Goal: Navigation & Orientation: Find specific page/section

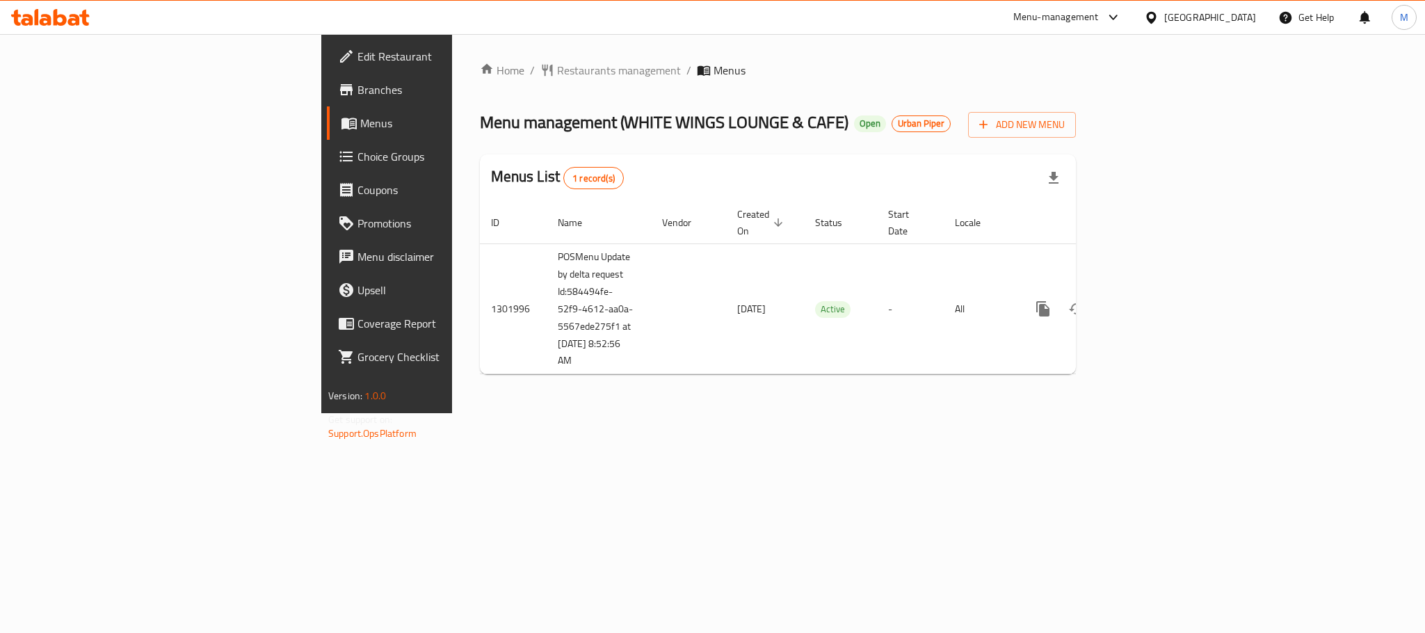
click at [358, 90] on span "Branches" at bounding box center [453, 89] width 191 height 17
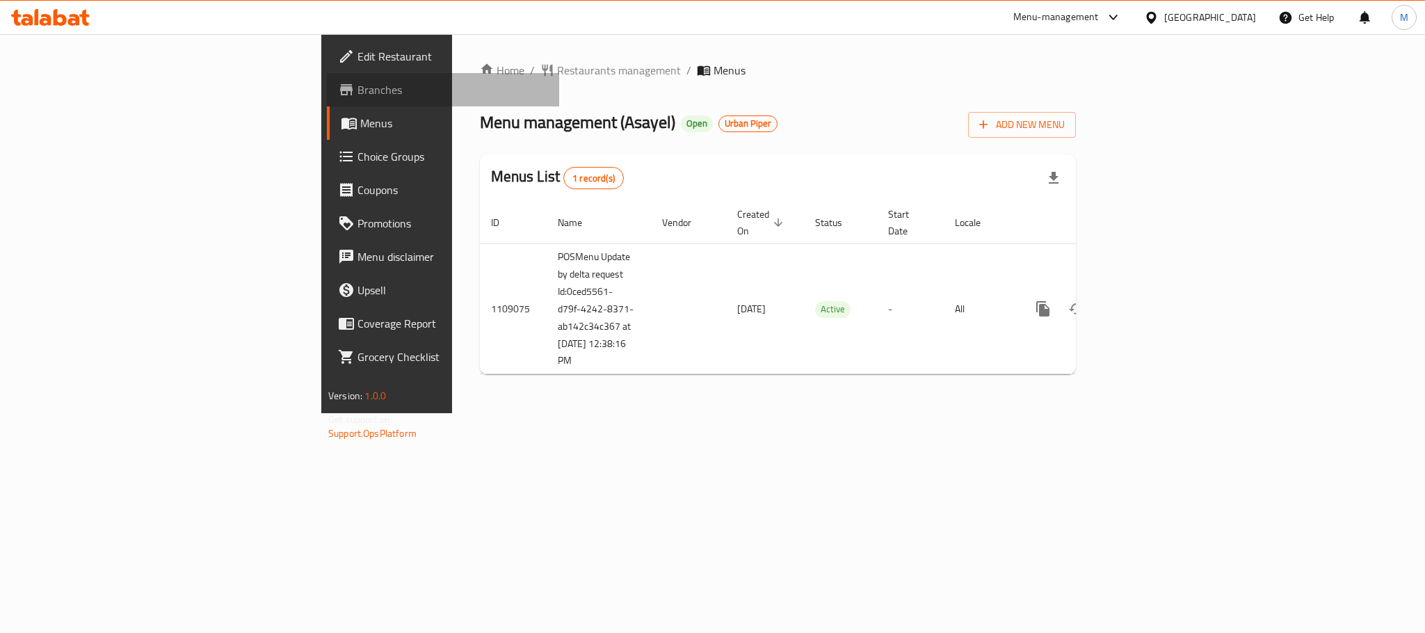
click at [358, 90] on span "Branches" at bounding box center [453, 89] width 191 height 17
click at [358, 83] on span "Branches" at bounding box center [453, 89] width 191 height 17
click at [358, 88] on span "Branches" at bounding box center [453, 89] width 191 height 17
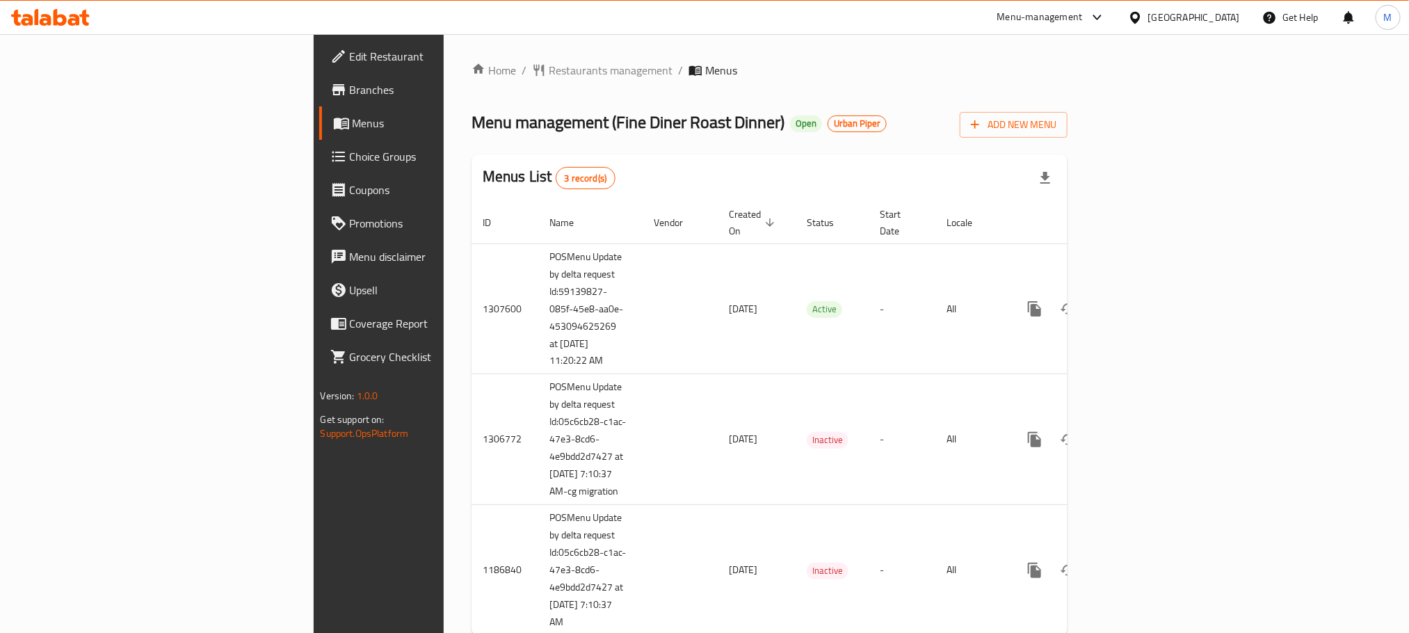
click at [350, 88] on span "Branches" at bounding box center [444, 89] width 188 height 17
click at [350, 92] on span "Branches" at bounding box center [444, 89] width 188 height 17
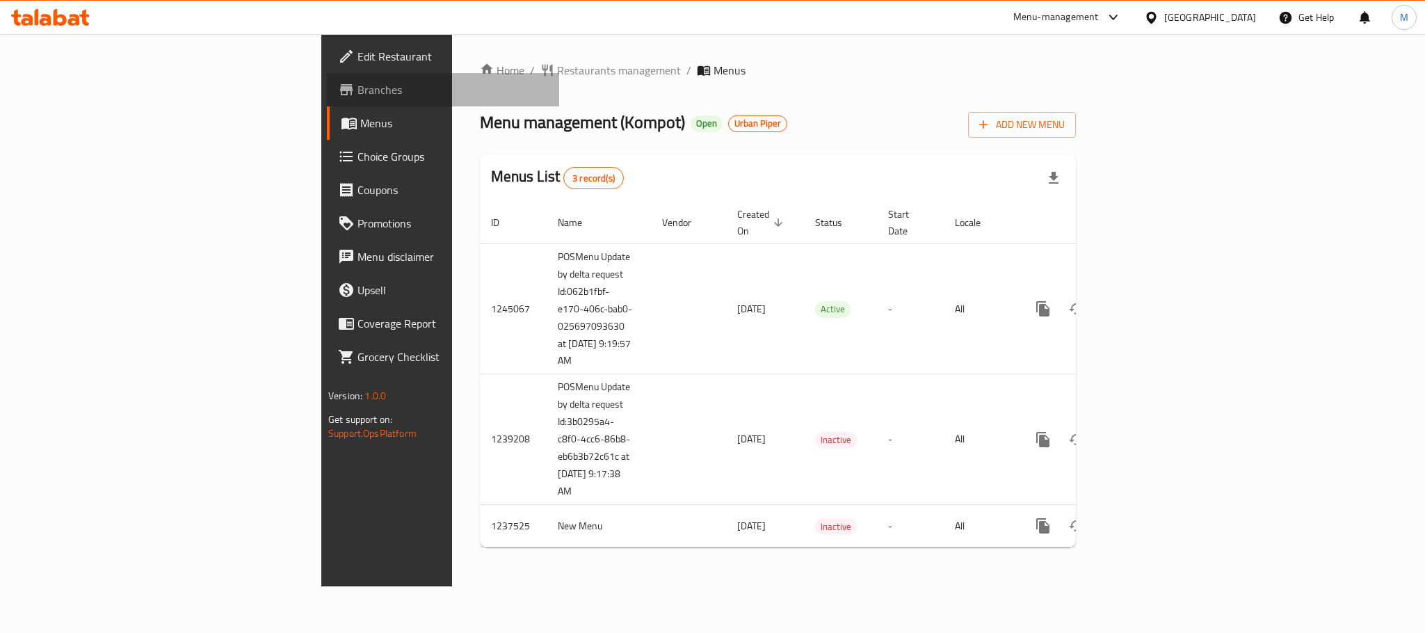
click at [358, 94] on span "Branches" at bounding box center [453, 89] width 191 height 17
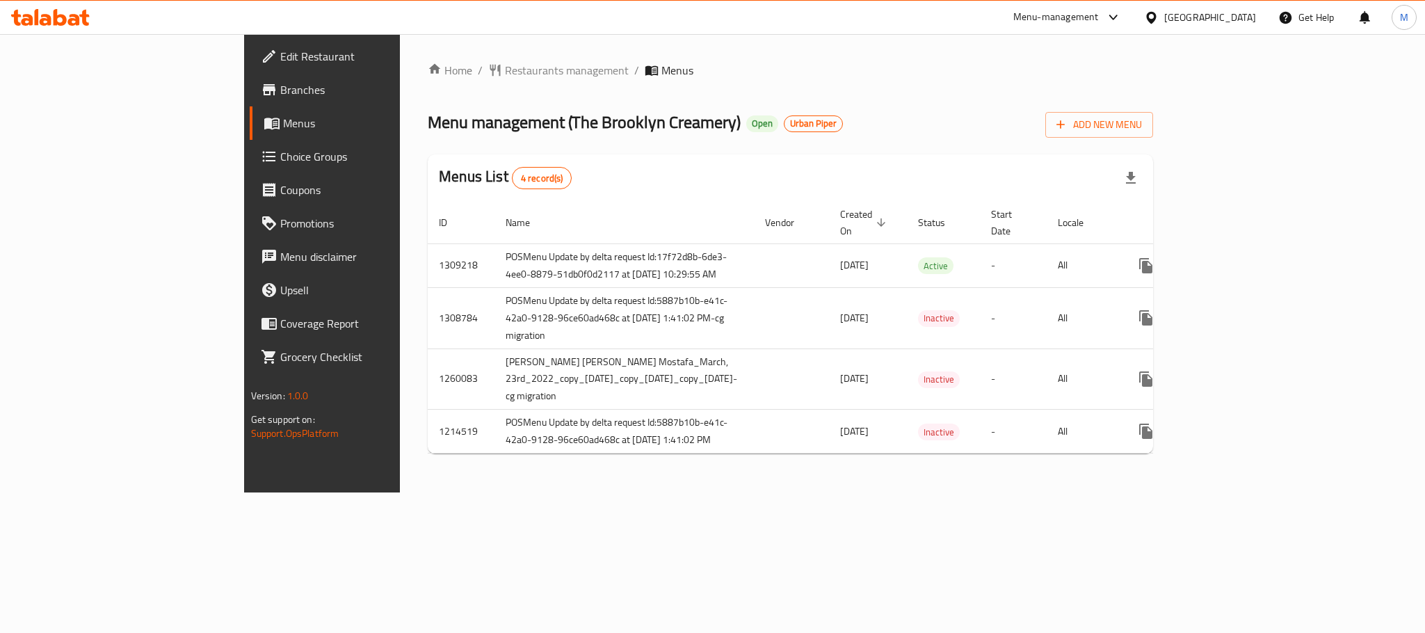
click at [280, 88] on span "Branches" at bounding box center [375, 89] width 191 height 17
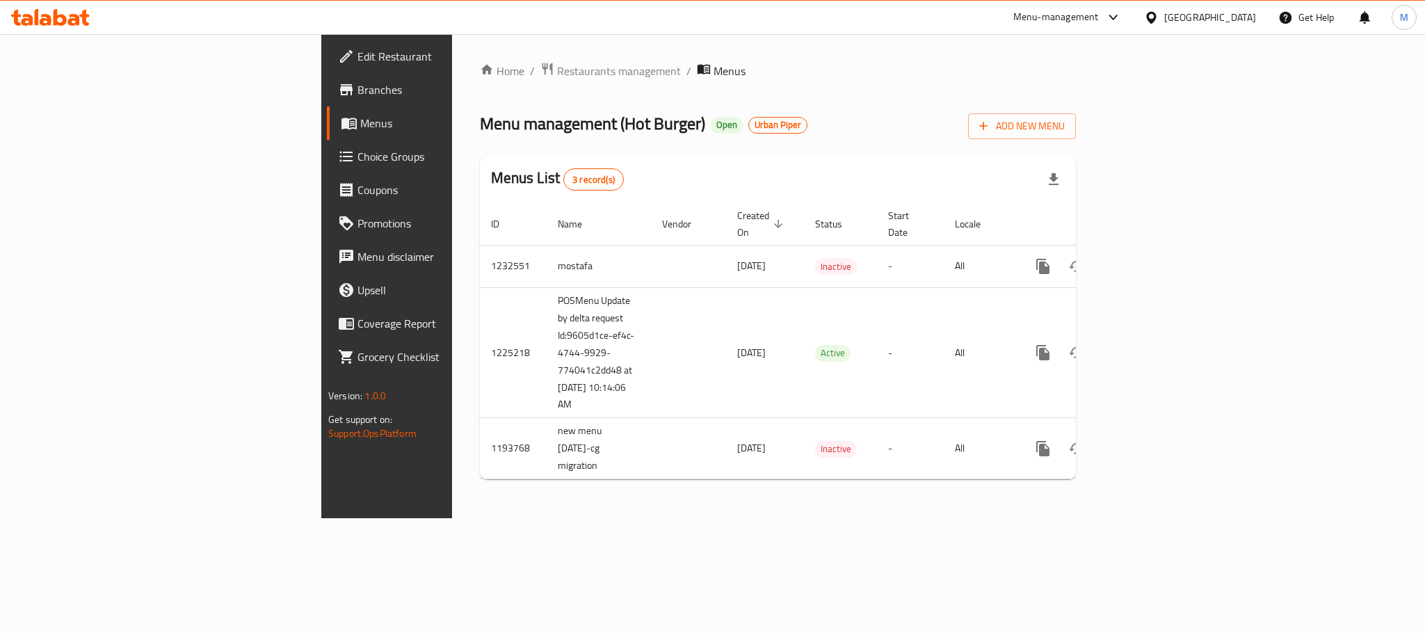
click at [358, 95] on span "Branches" at bounding box center [453, 89] width 191 height 17
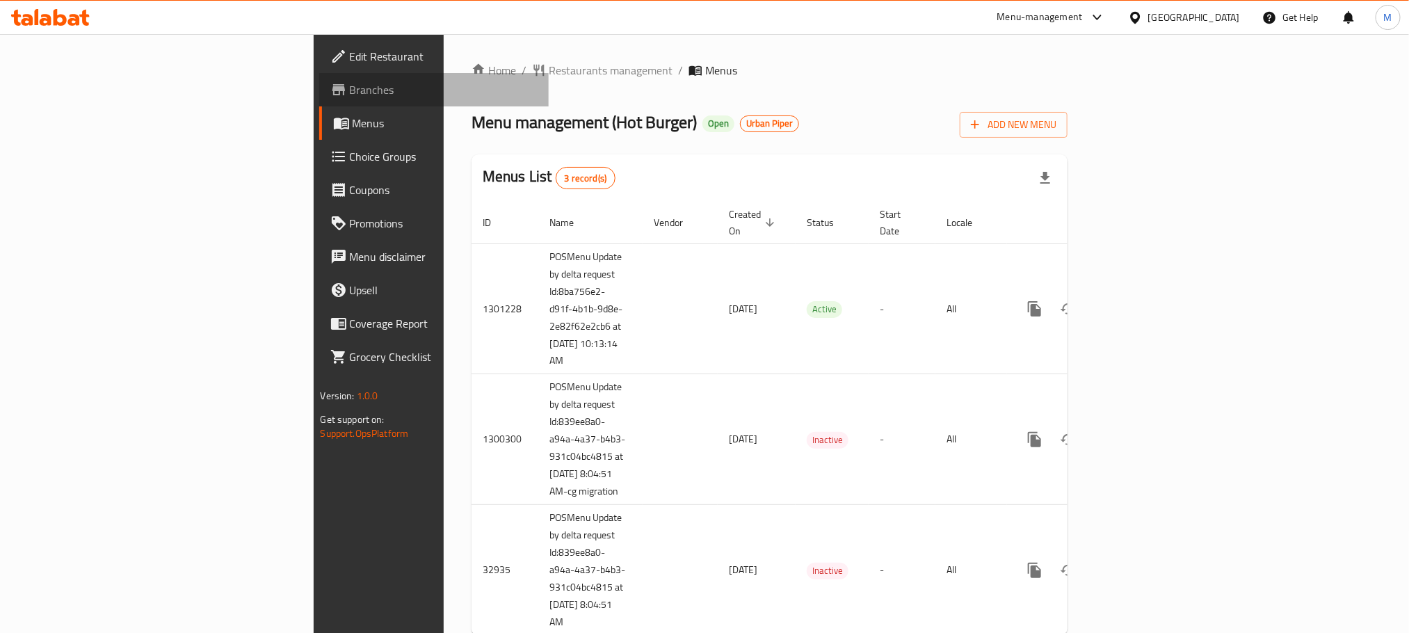
click at [350, 92] on span "Branches" at bounding box center [444, 89] width 188 height 17
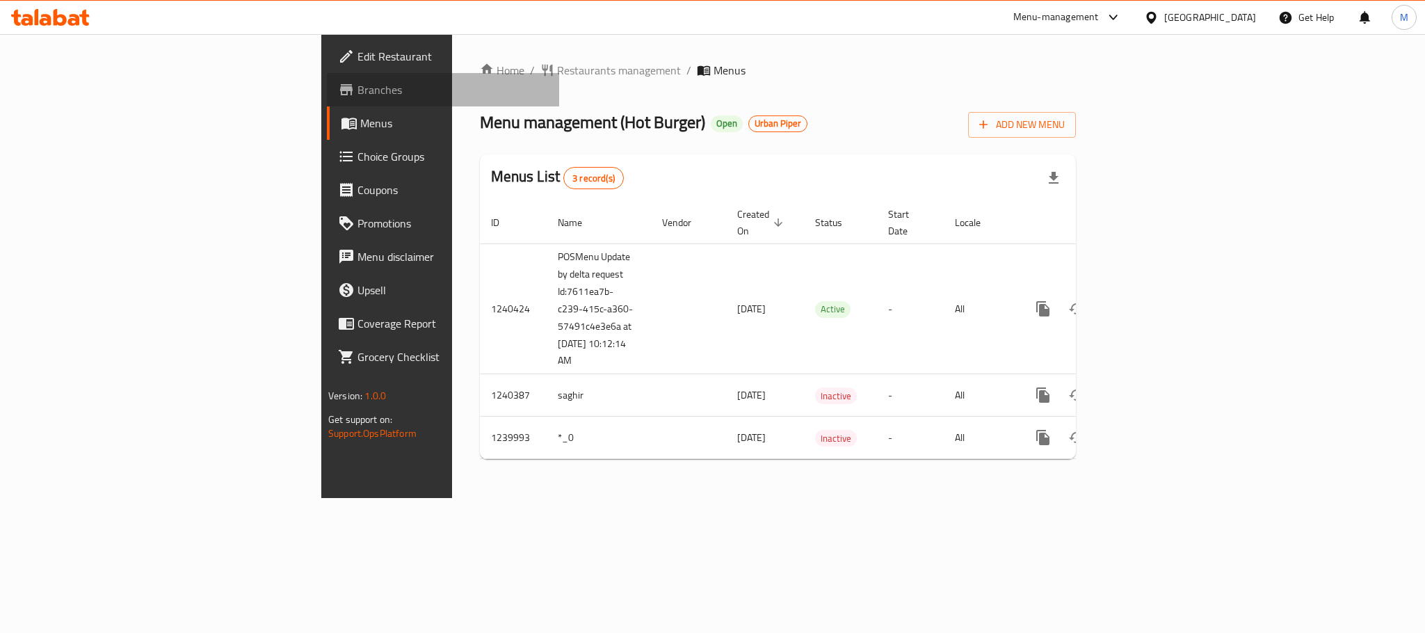
click at [358, 92] on span "Branches" at bounding box center [453, 89] width 191 height 17
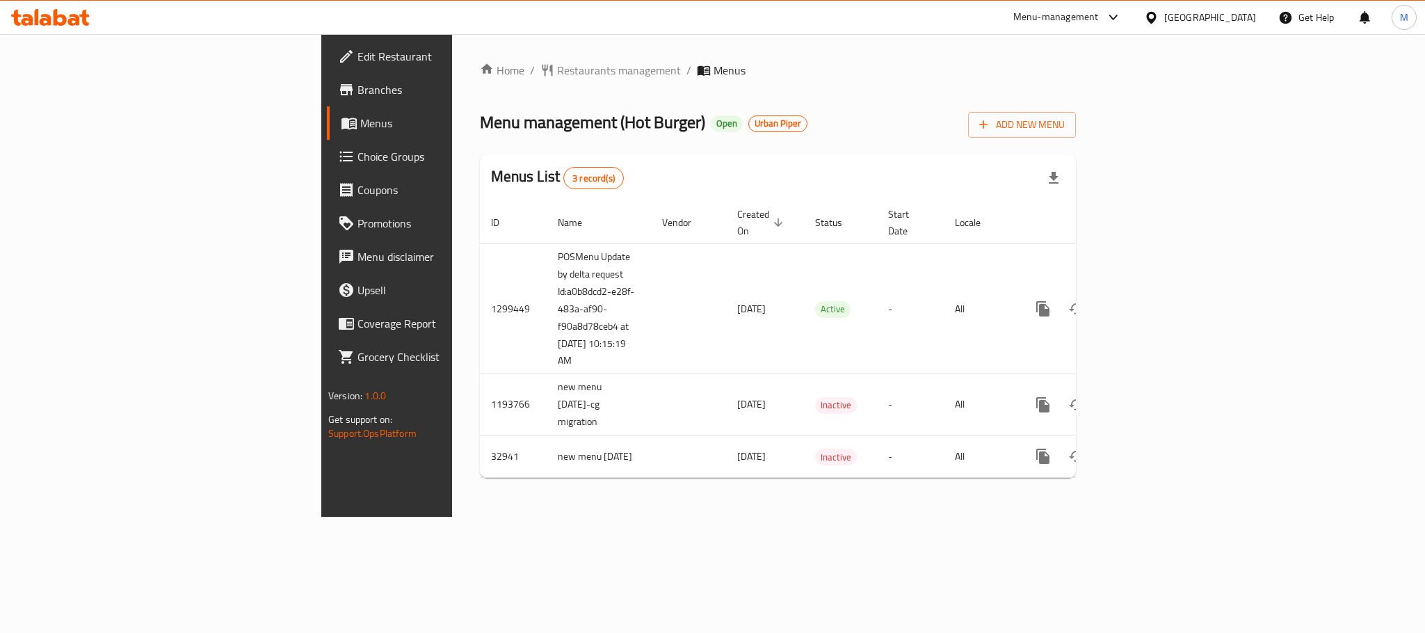
click at [358, 92] on span "Branches" at bounding box center [453, 89] width 191 height 17
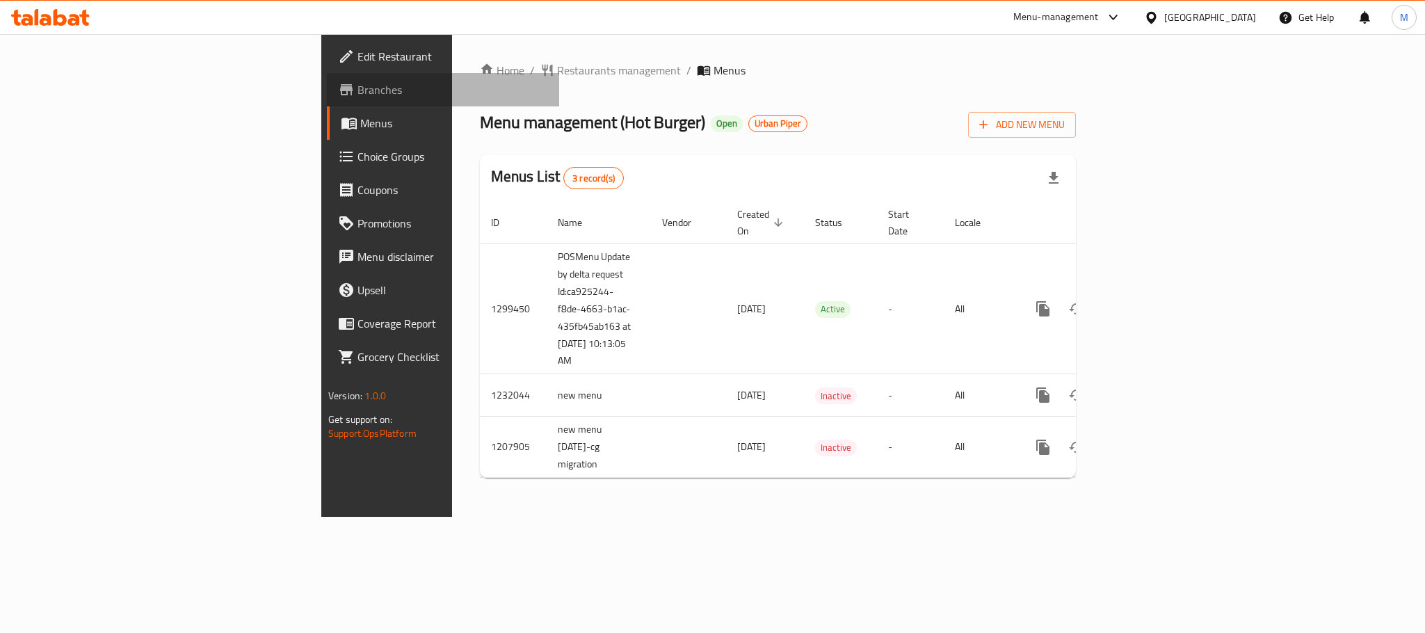
click at [358, 94] on span "Branches" at bounding box center [453, 89] width 191 height 17
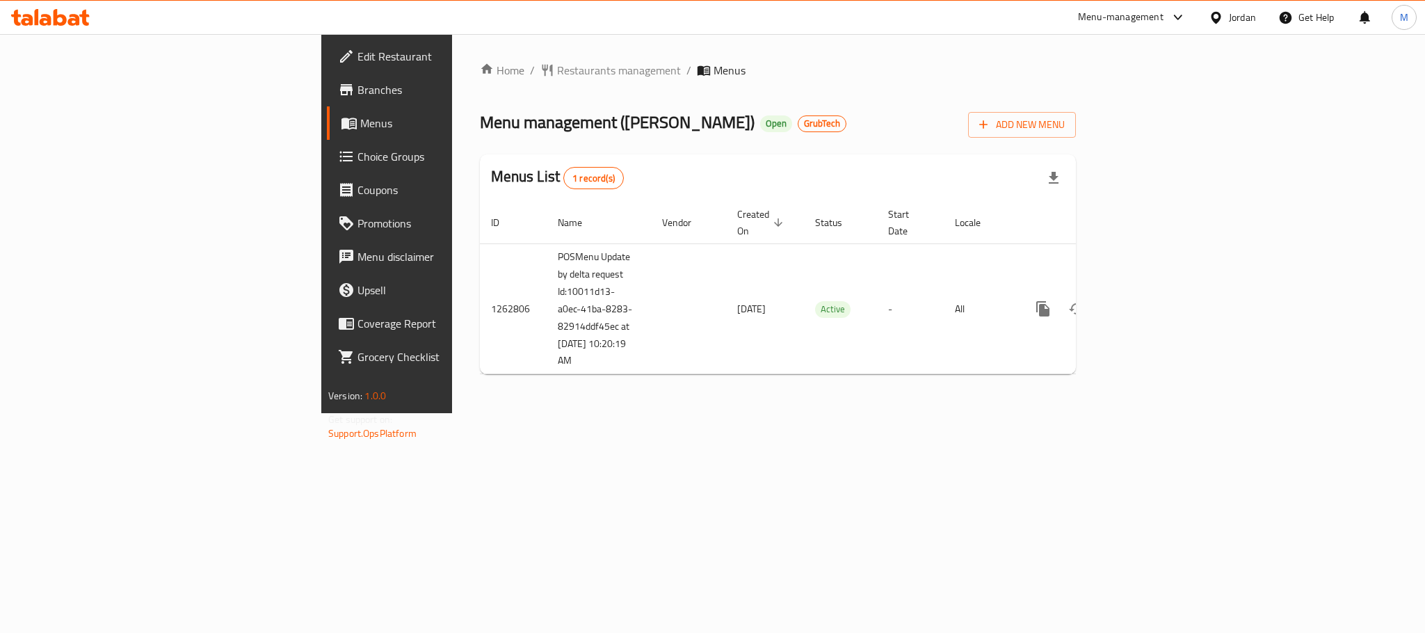
click at [358, 90] on span "Branches" at bounding box center [453, 89] width 191 height 17
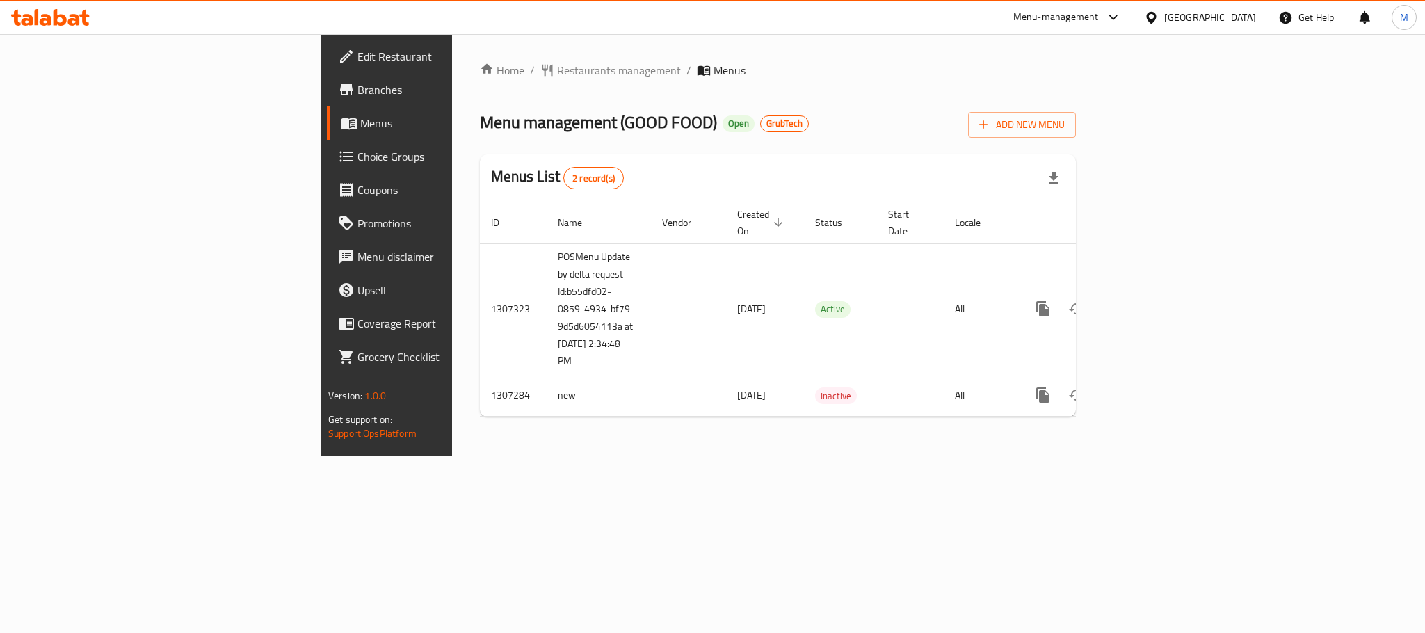
click at [358, 86] on span "Branches" at bounding box center [453, 89] width 191 height 17
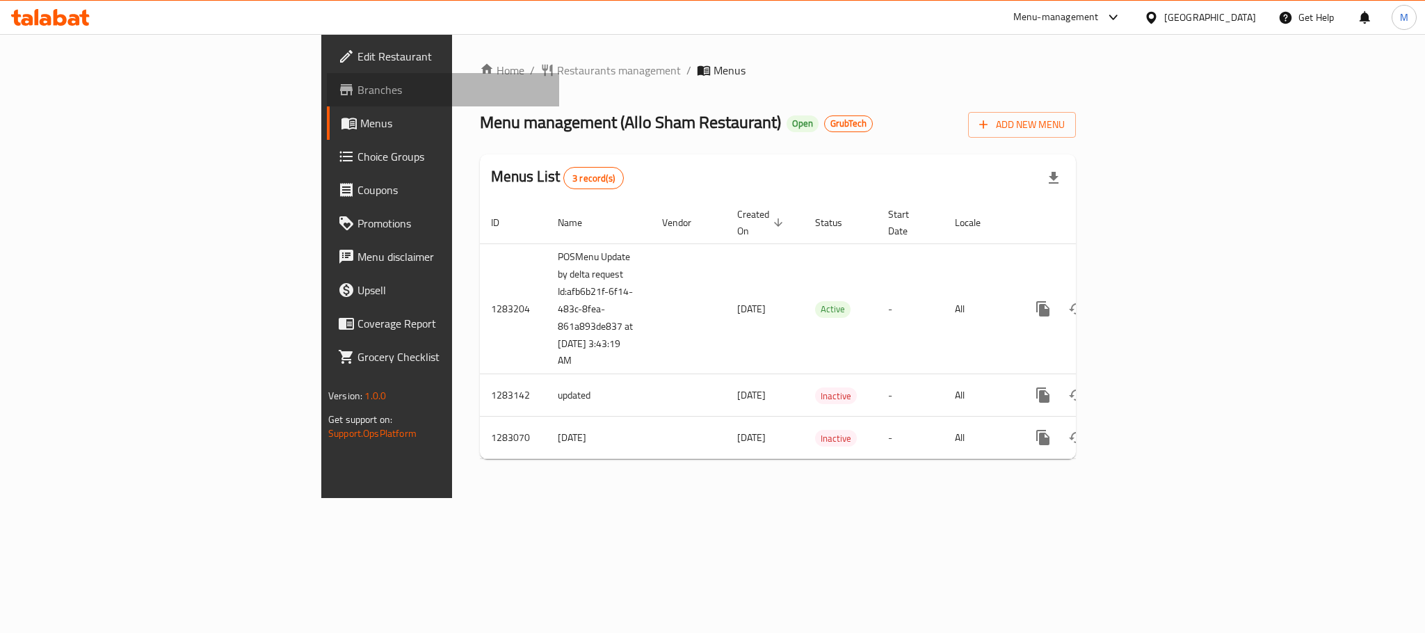
click at [358, 88] on span "Branches" at bounding box center [453, 89] width 191 height 17
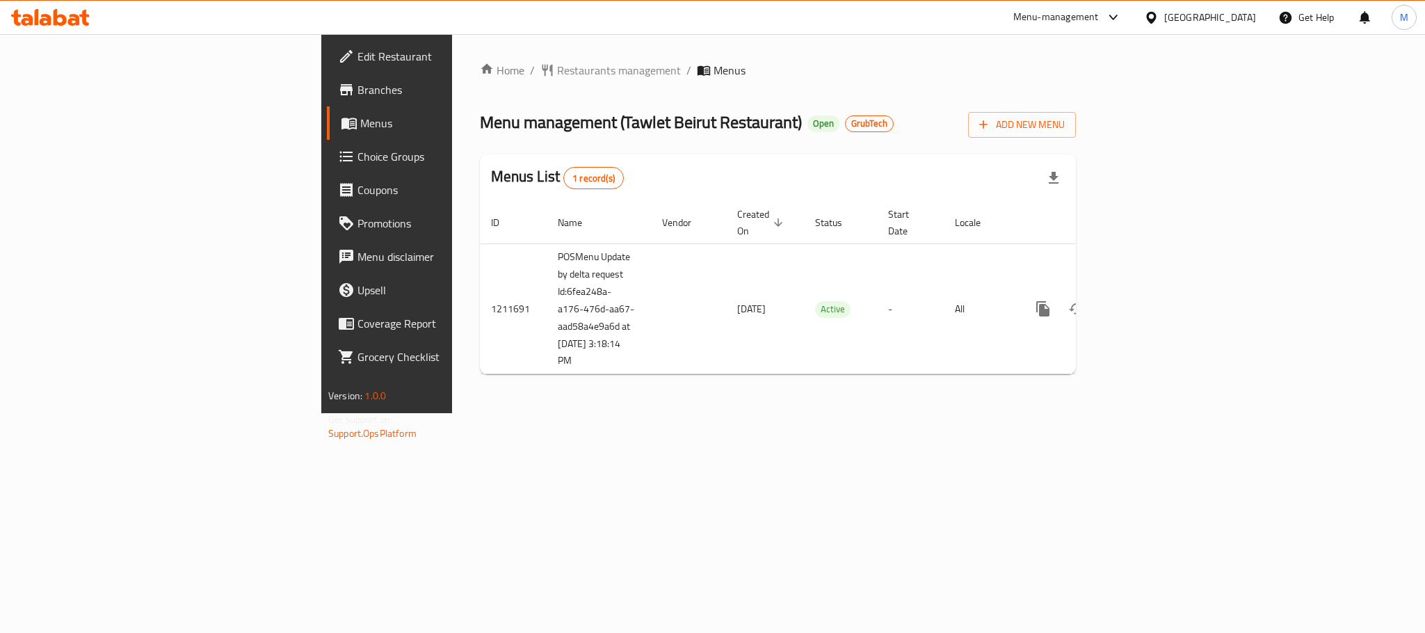
click at [358, 90] on span "Branches" at bounding box center [453, 89] width 191 height 17
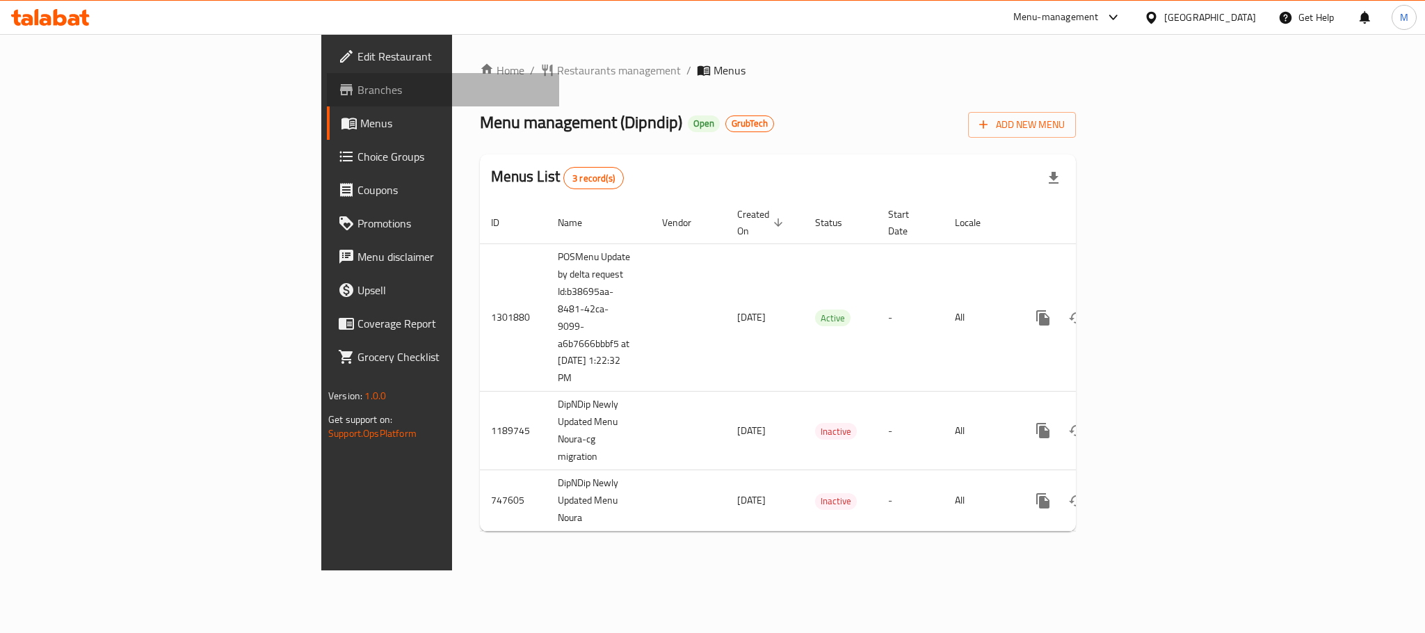
click at [358, 92] on span "Branches" at bounding box center [453, 89] width 191 height 17
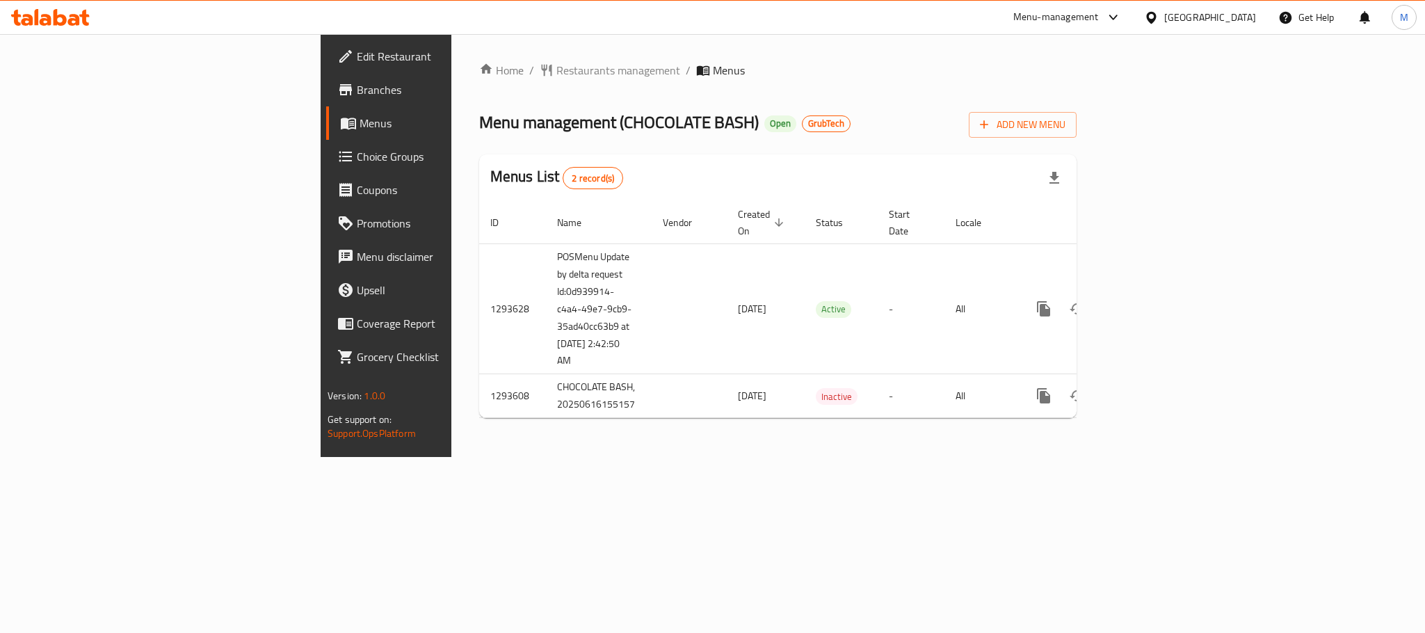
click at [357, 88] on span "Branches" at bounding box center [452, 89] width 191 height 17
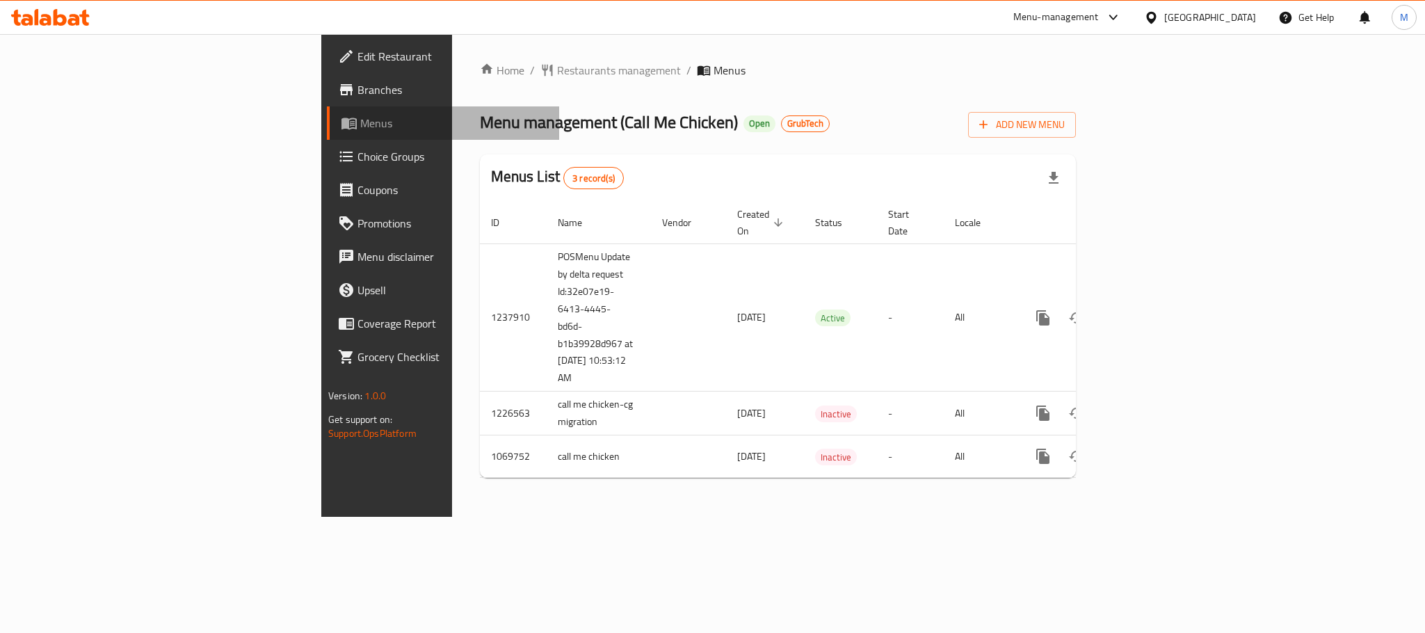
click at [360, 115] on span "Menus" at bounding box center [454, 123] width 188 height 17
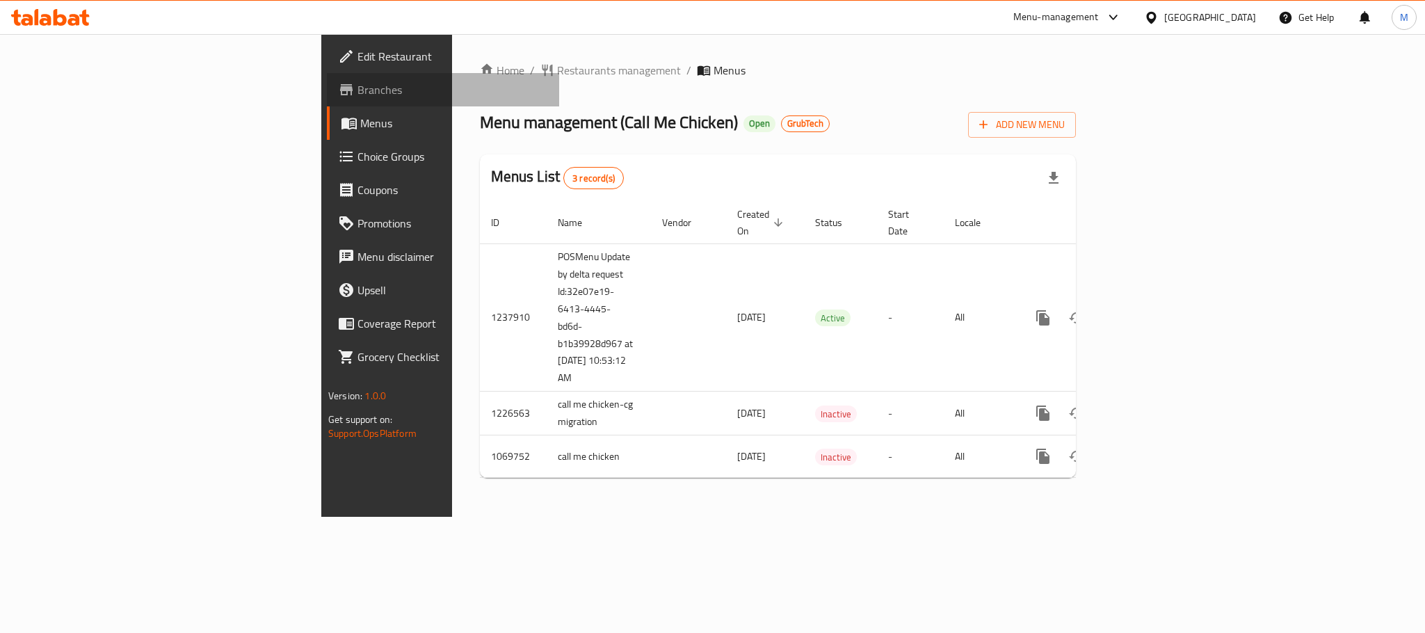
click at [358, 96] on span "Branches" at bounding box center [453, 89] width 191 height 17
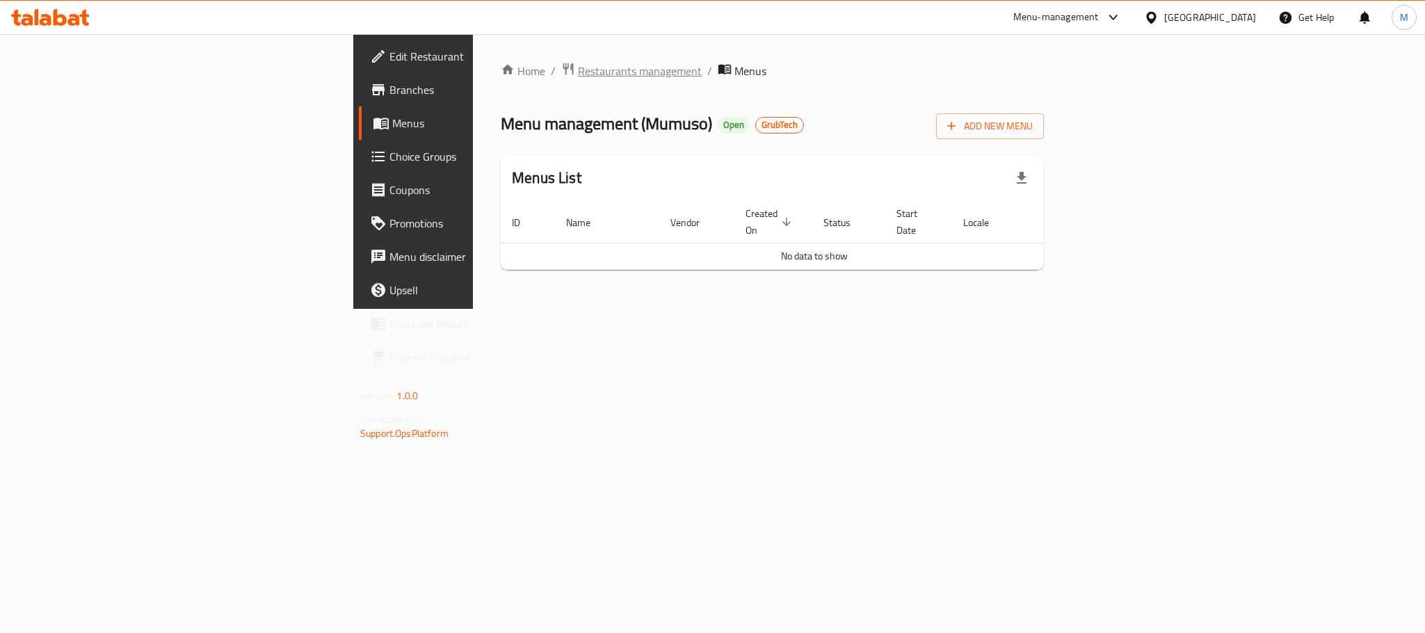
click at [578, 69] on span "Restaurants management" at bounding box center [640, 71] width 124 height 17
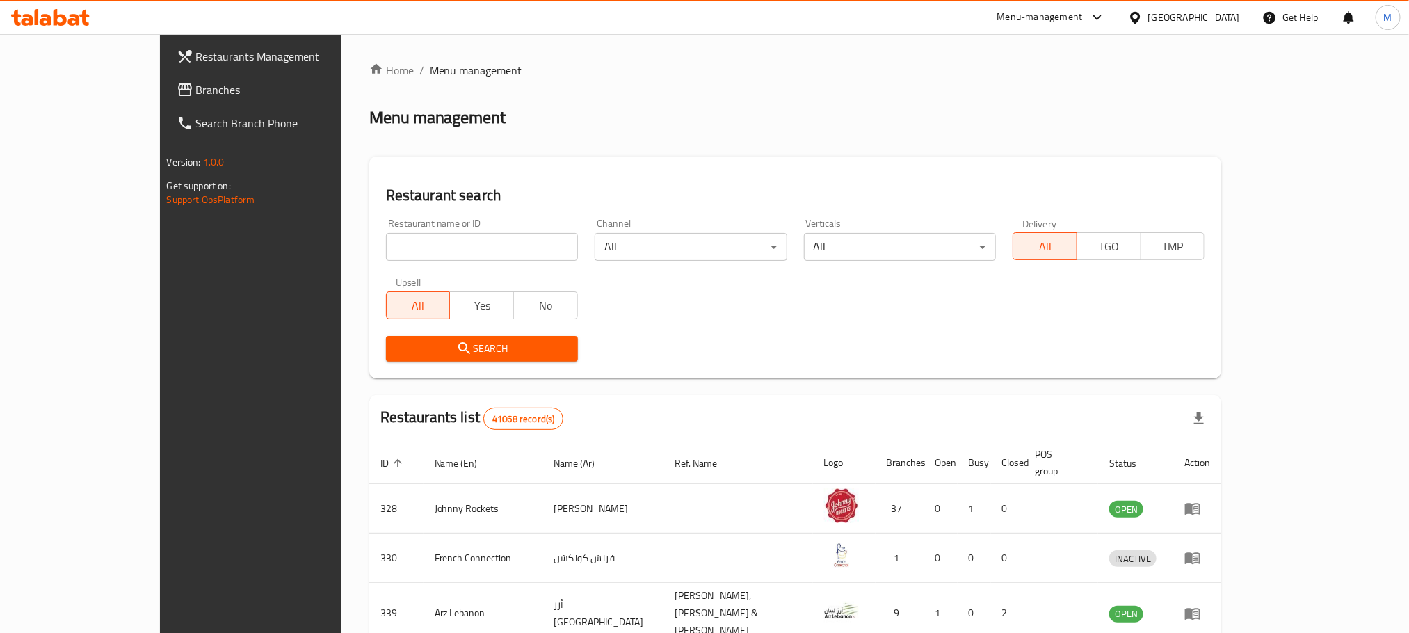
click at [406, 247] on input "search" at bounding box center [482, 247] width 192 height 28
paste input "705153"
type input "705153"
click at [414, 349] on span "Search" at bounding box center [482, 348] width 170 height 17
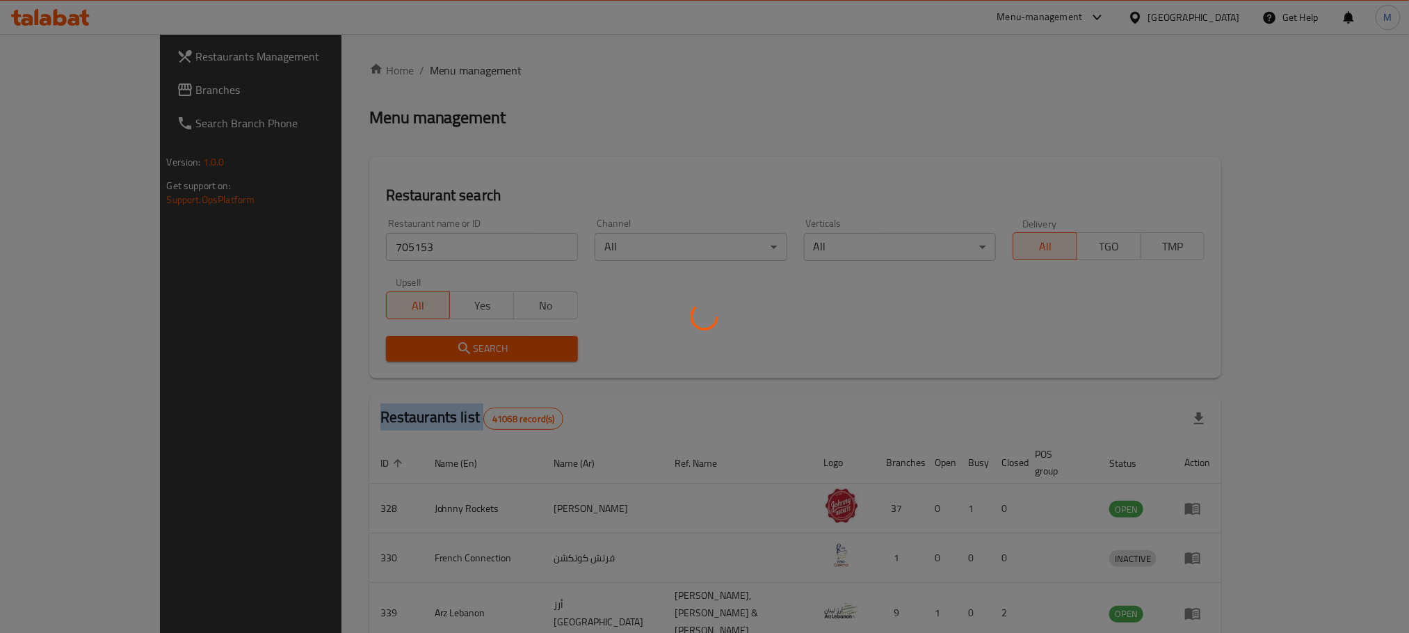
click at [414, 349] on div at bounding box center [704, 316] width 1409 height 633
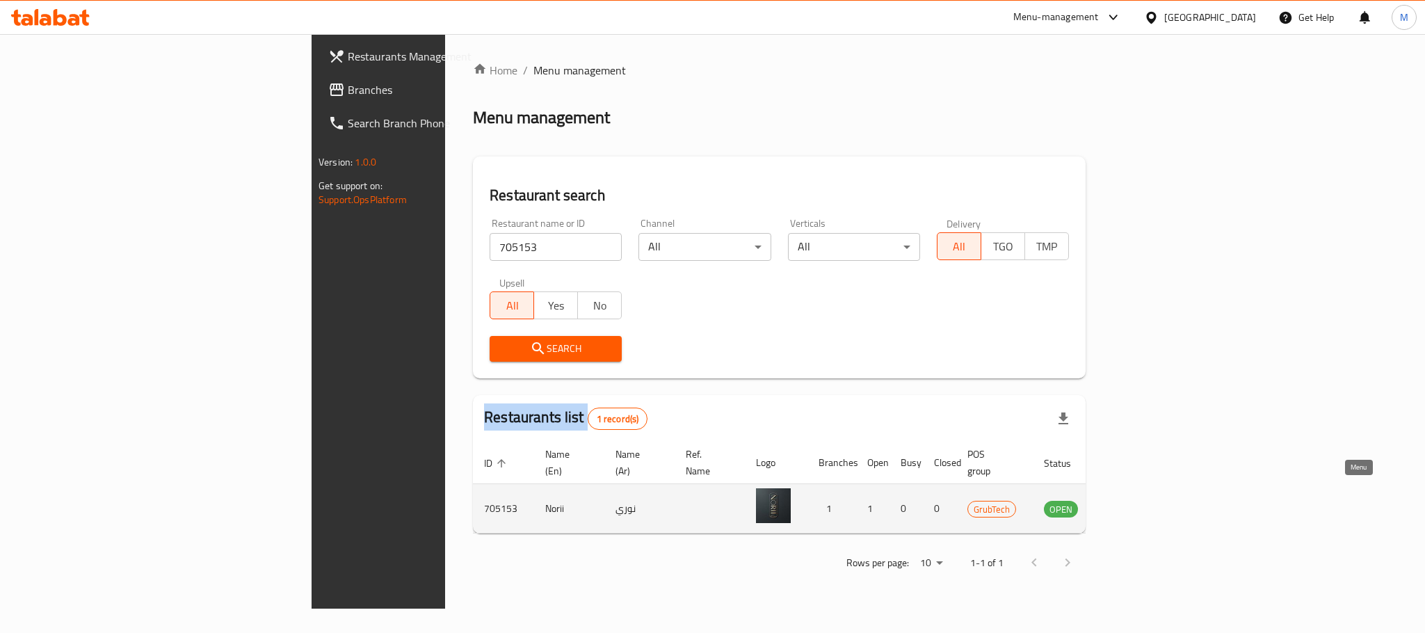
click at [1134, 500] on icon "enhanced table" at bounding box center [1125, 508] width 17 height 17
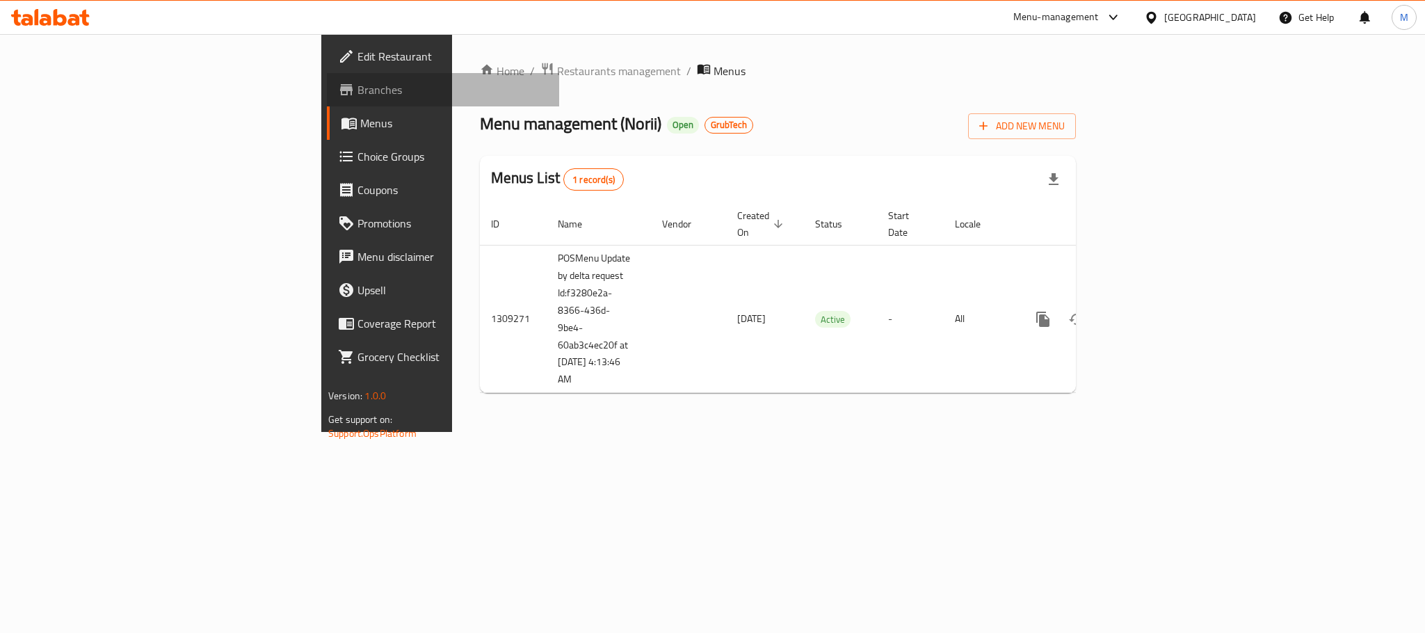
click at [358, 94] on span "Branches" at bounding box center [453, 89] width 191 height 17
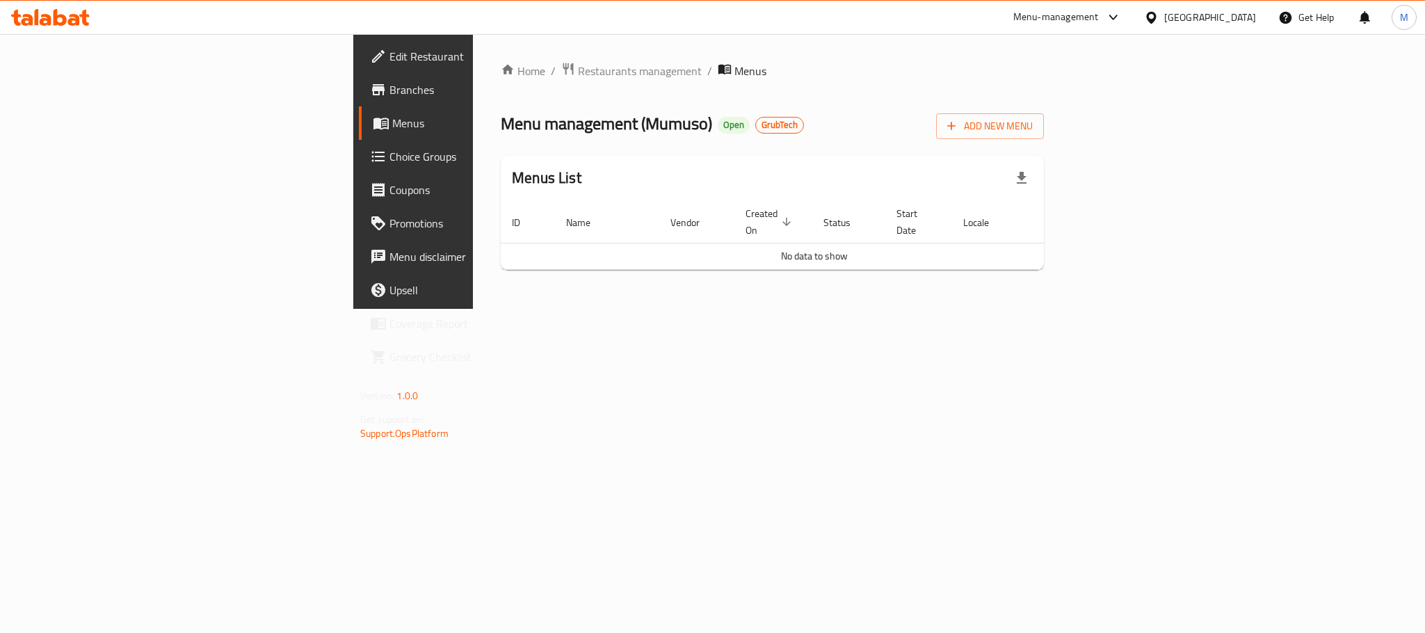
click at [392, 120] on span "Menus" at bounding box center [486, 123] width 188 height 17
click at [578, 77] on span "Restaurants management" at bounding box center [640, 71] width 124 height 17
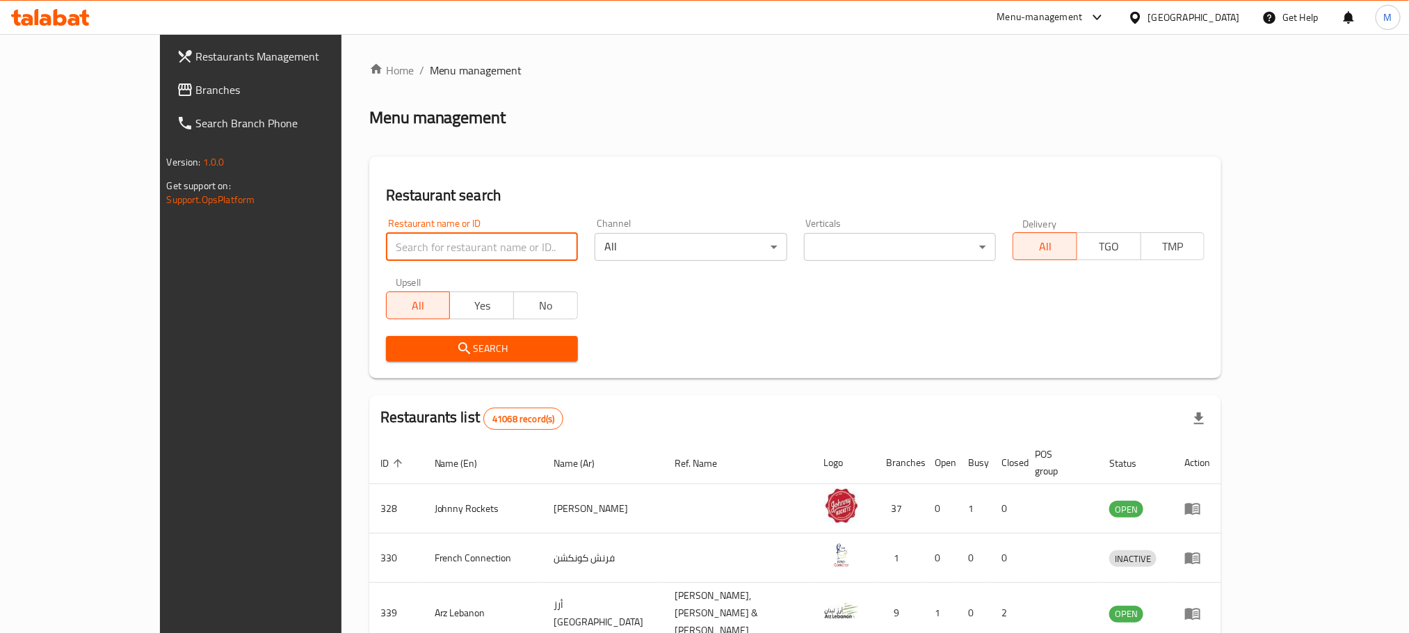
click at [386, 243] on input "search" at bounding box center [482, 247] width 192 height 28
paste input "627892"
type input "627892"
click at [397, 343] on span "Search" at bounding box center [482, 348] width 170 height 17
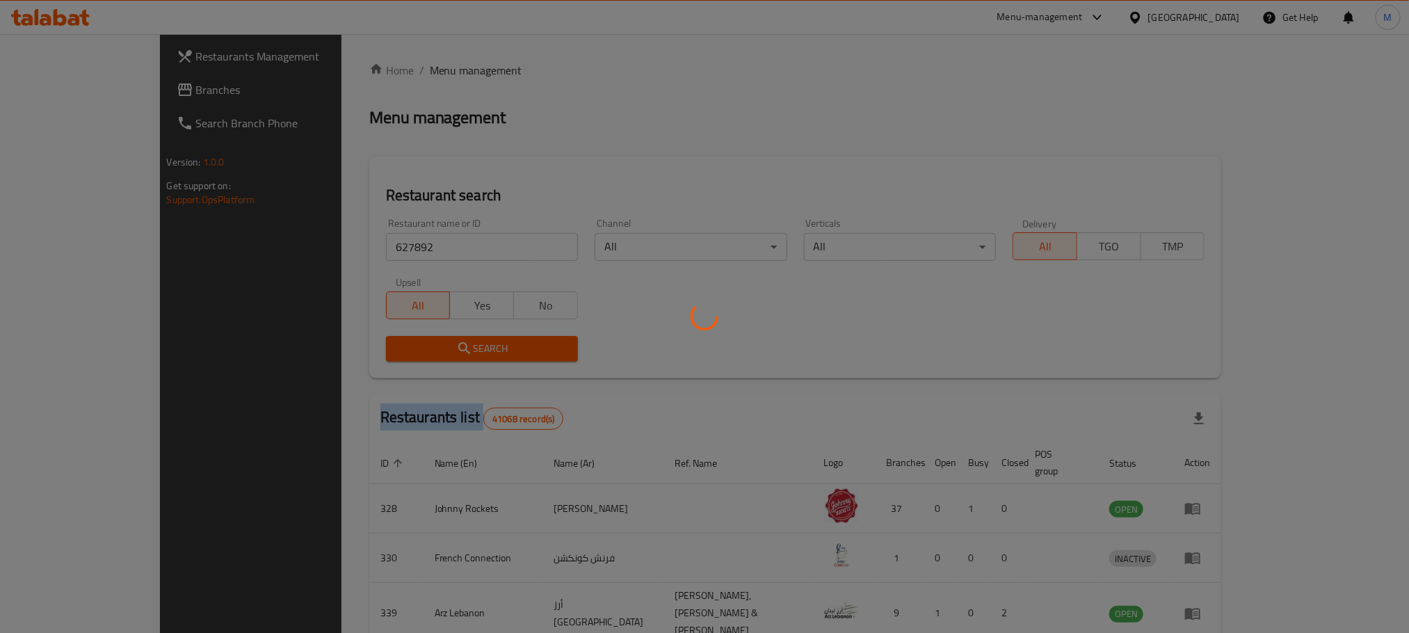
click at [364, 343] on div at bounding box center [704, 316] width 1409 height 633
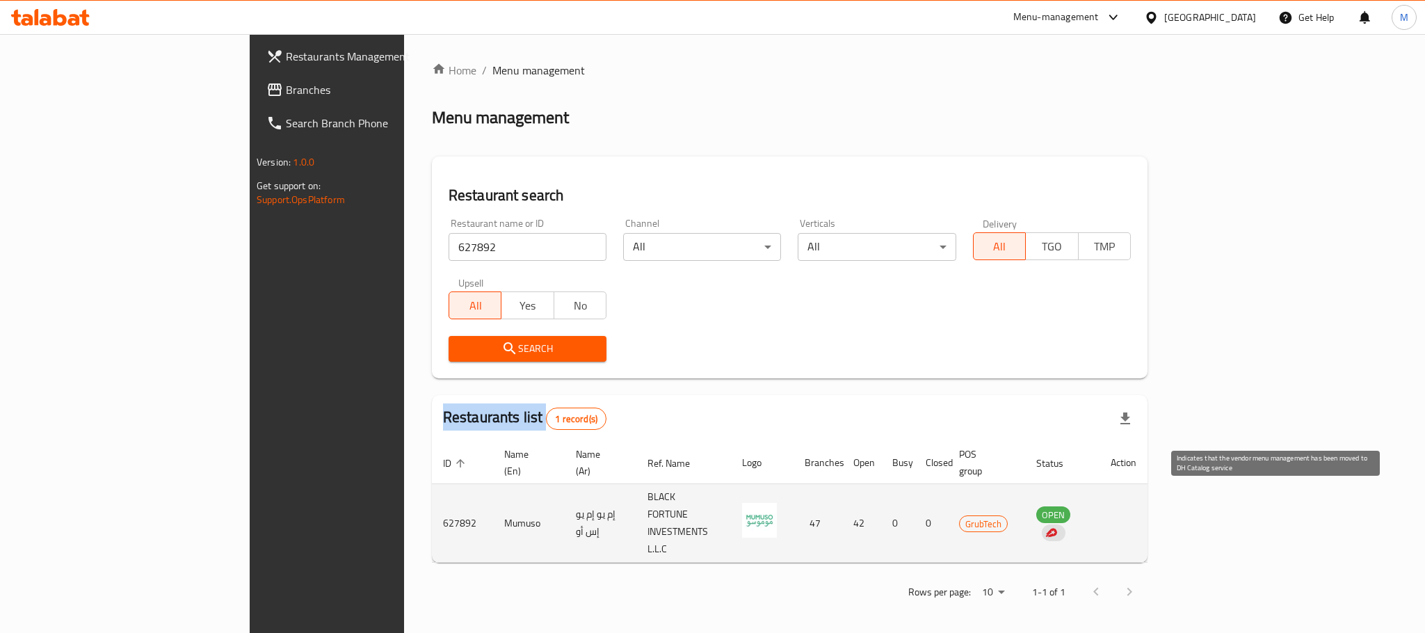
click at [1057, 527] on img "enhanced table" at bounding box center [1051, 533] width 13 height 13
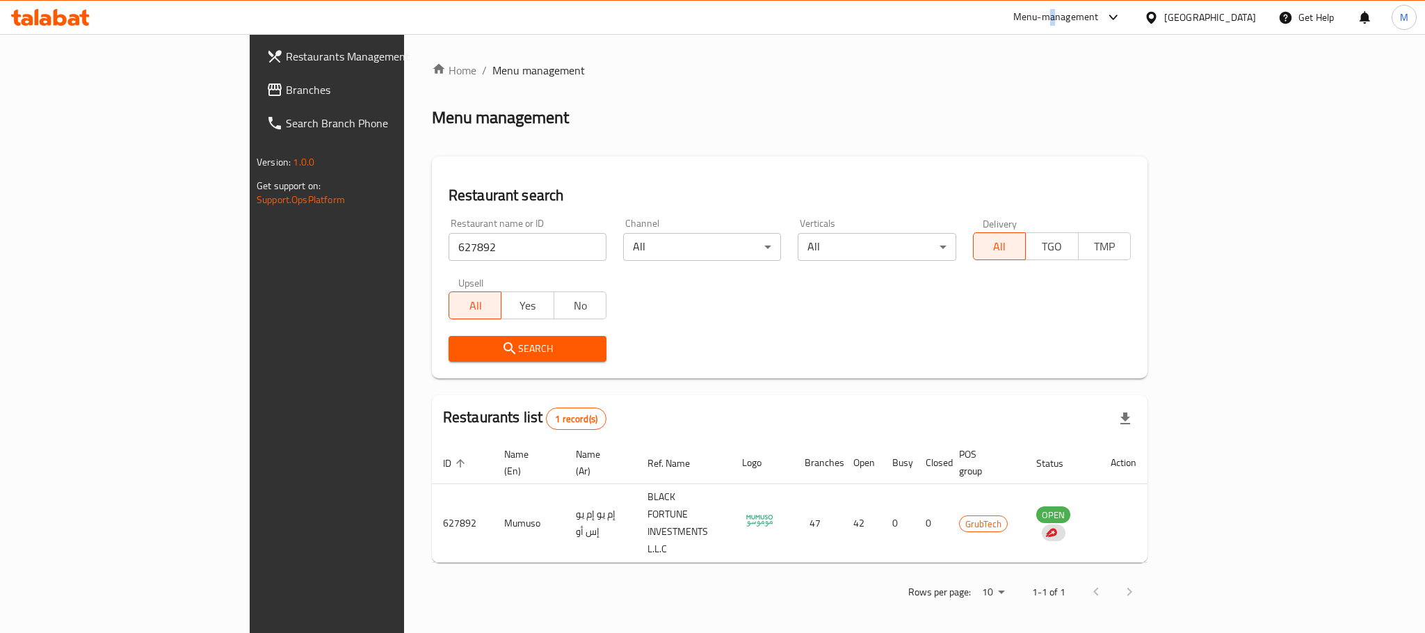
click at [1055, 17] on div "Menu-management" at bounding box center [1057, 17] width 86 height 17
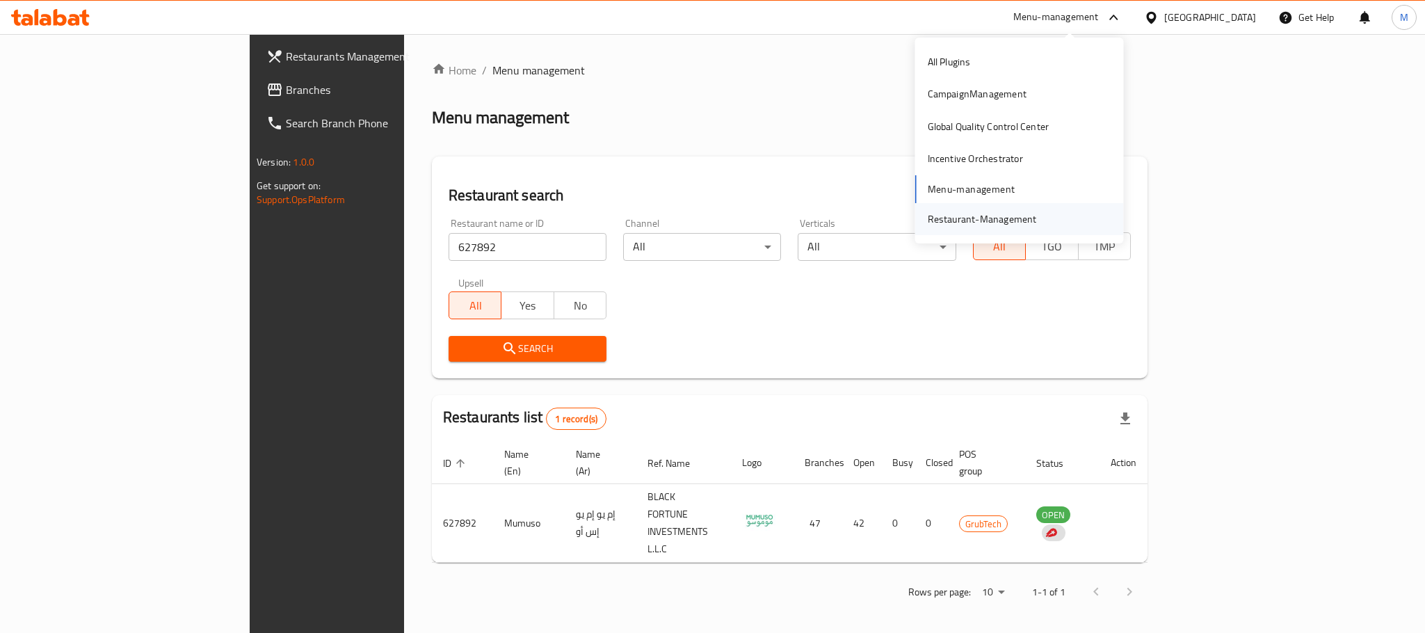
click at [998, 216] on div "Restaurant-Management" at bounding box center [982, 218] width 109 height 15
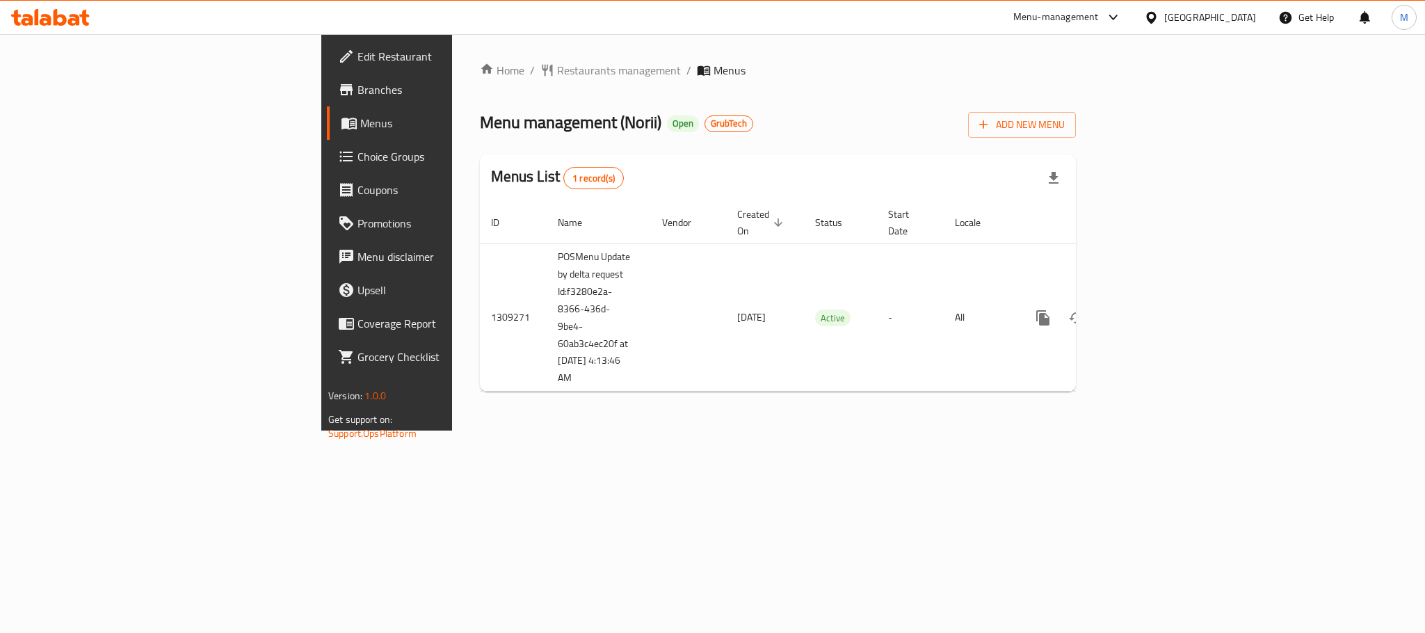
click at [358, 92] on span "Branches" at bounding box center [453, 89] width 191 height 17
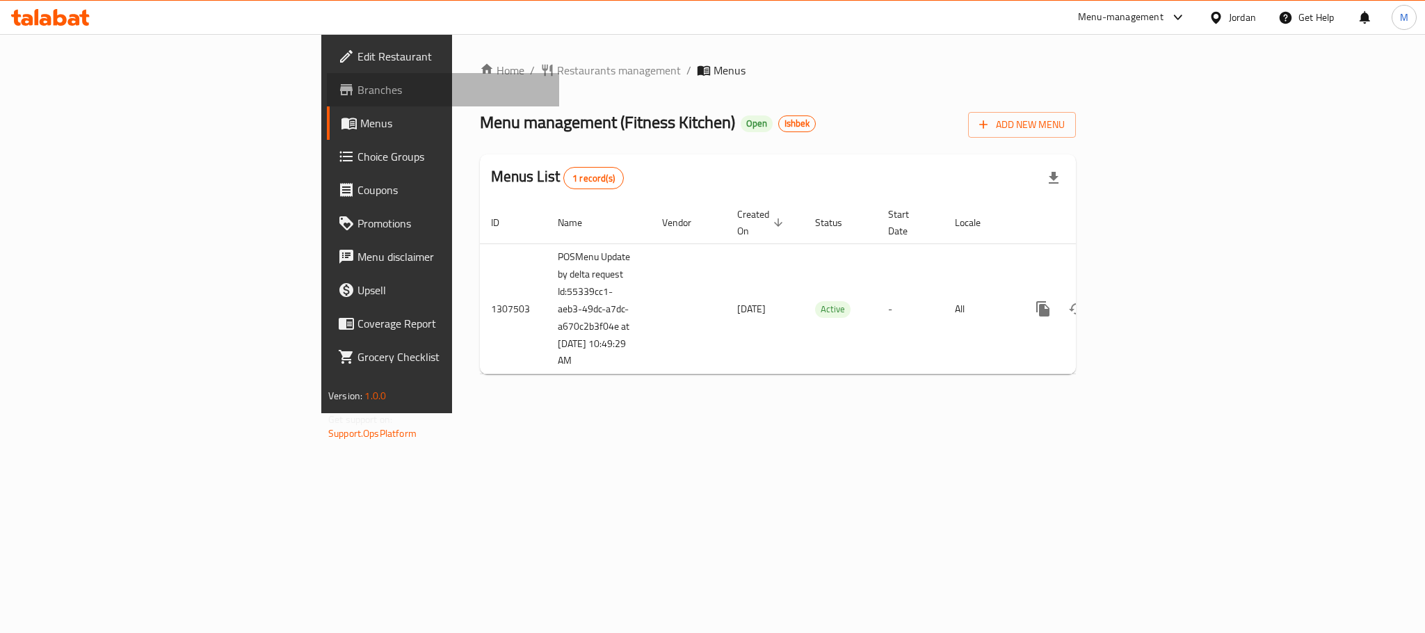
click at [358, 90] on span "Branches" at bounding box center [453, 89] width 191 height 17
